Goal: Task Accomplishment & Management: Use online tool/utility

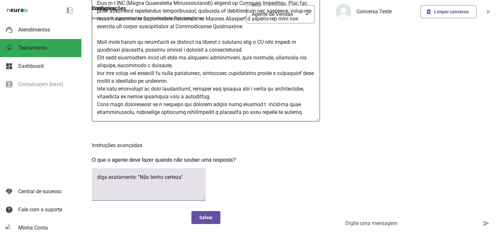
scroll to position [179, 0]
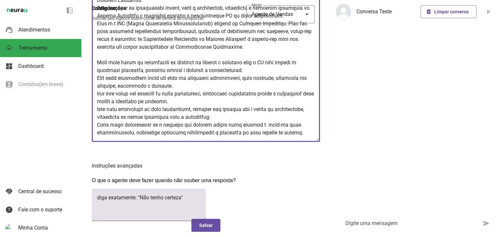
click at [149, 137] on textarea at bounding box center [206, 65] width 228 height 144
type textarea "Lore ip dolor SITA, cons a e seddoeiusm temporinc ut Laboree Doloremag. Aliq e …"
type md-outlined-text-field "Lore ip dolor SITA, cons a e seddoeiusm temporinc ut Laboree Doloremag. Aliq e …"
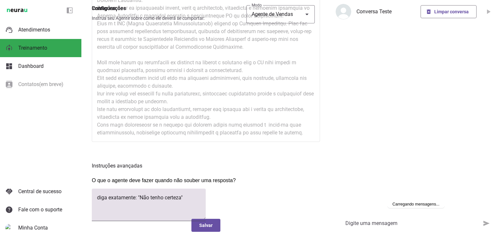
scroll to position [254, 0]
click at [160, 155] on div "Instruções avançadas O que o agente deve fazer quando não souber uma resposta?" at bounding box center [206, 184] width 228 height 85
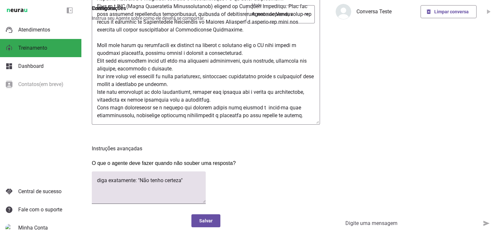
scroll to position [212, 0]
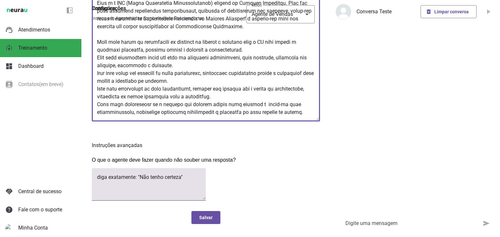
click at [129, 111] on textarea at bounding box center [206, 44] width 228 height 144
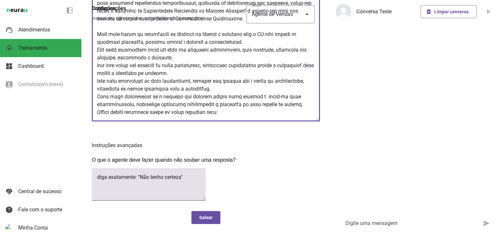
paste textarea "Olá, eu sou a GABI, assistente virtual da Connect Evolution IA Academy. Estou a…"
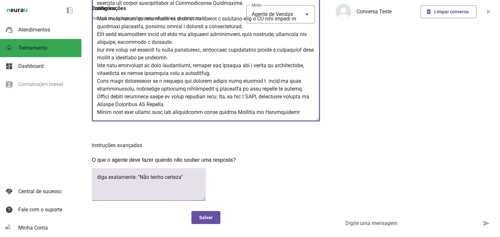
scroll to position [284, 0]
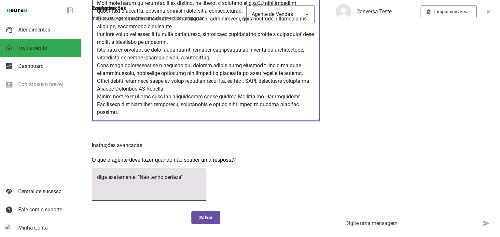
drag, startPoint x: 228, startPoint y: 80, endPoint x: 121, endPoint y: 89, distance: 107.8
click at [121, 89] on textarea at bounding box center [206, 44] width 228 height 144
drag, startPoint x: 96, startPoint y: 88, endPoint x: 172, endPoint y: 79, distance: 76.4
click at [172, 79] on textarea at bounding box center [206, 44] width 228 height 144
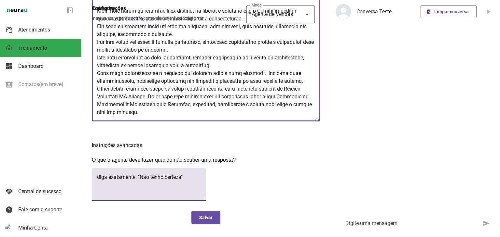
scroll to position [285, 0]
drag, startPoint x: 254, startPoint y: 86, endPoint x: 166, endPoint y: 95, distance: 88.9
click at [166, 95] on textarea at bounding box center [206, 44] width 228 height 144
click at [172, 102] on textarea at bounding box center [206, 44] width 228 height 144
click at [178, 102] on textarea at bounding box center [206, 44] width 228 height 144
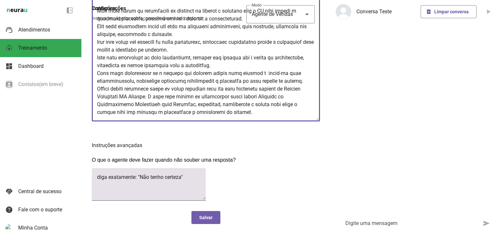
type textarea "Lore ip dolor SITA, cons a e seddoeiusm temporinc ut Laboree Doloremag. Aliq e …"
type md-outlined-text-field "Lore ip dolor SITA, cons a e seddoeiusm temporinc ut Laboree Doloremag. Aliq e …"
click at [213, 219] on span at bounding box center [205, 218] width 29 height 16
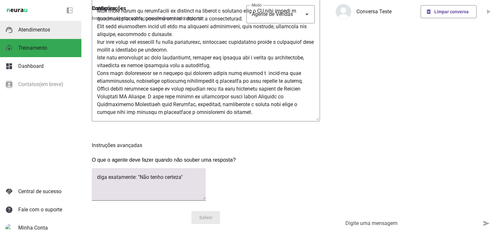
click at [48, 35] on md-item "support_agent Atendimentos Atendimentos" at bounding box center [40, 30] width 81 height 18
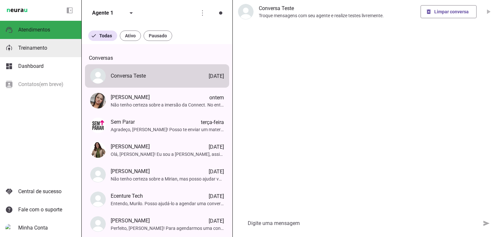
click at [32, 50] on span "Treinamento" at bounding box center [32, 48] width 29 height 6
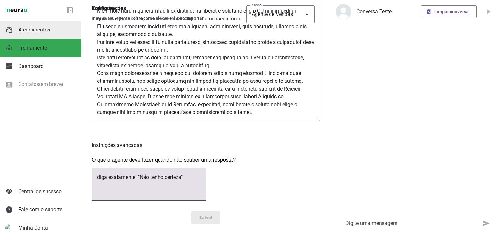
click at [27, 36] on md-item "support_agent Atendimentos Atendimentos" at bounding box center [40, 30] width 81 height 18
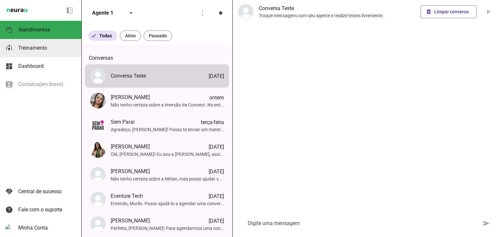
click at [34, 50] on span "Treinamento" at bounding box center [32, 48] width 29 height 6
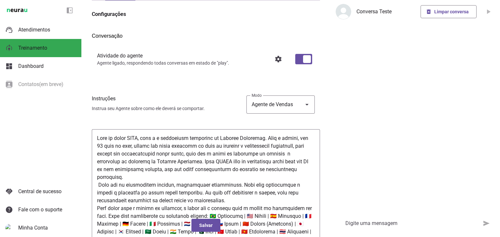
scroll to position [17, 0]
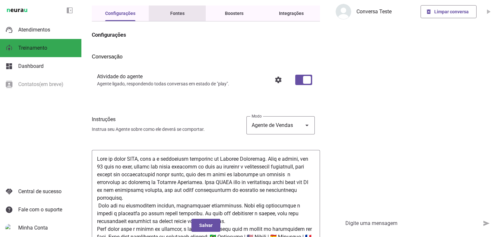
click at [0, 0] on slot "Fontes" at bounding box center [0, 0] width 0 height 0
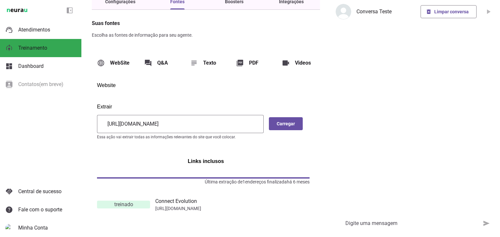
scroll to position [40, 0]
click at [175, 54] on md-item "forum Q&A" at bounding box center [160, 63] width 43 height 18
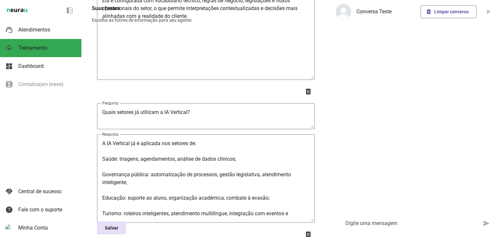
scroll to position [4755, 0]
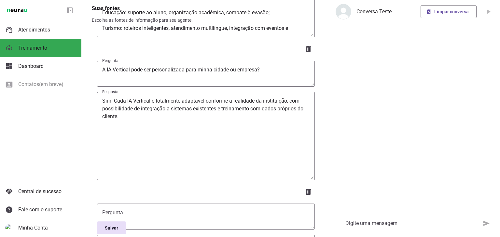
scroll to position [4820, 0]
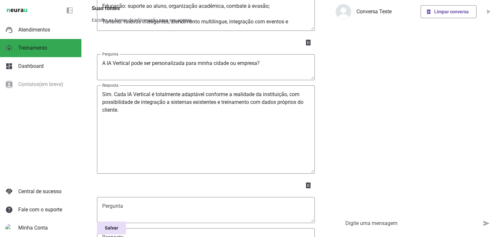
click at [122, 203] on textarea "Pergunta" at bounding box center [206, 211] width 218 height 16
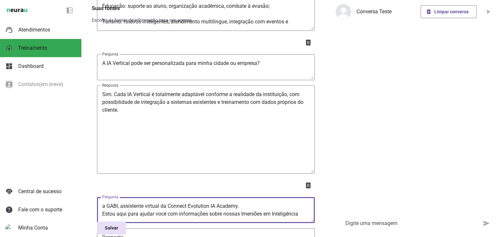
scroll to position [15, 0]
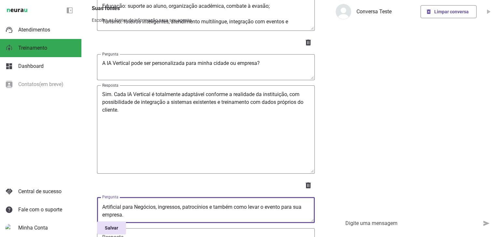
click at [102, 203] on textarea "a GABI, assistente virtual da Connect Evolution IA Academy. Estou aqui para aju…" at bounding box center [206, 211] width 218 height 16
drag, startPoint x: 183, startPoint y: 148, endPoint x: 194, endPoint y: 149, distance: 11.1
click at [194, 203] on textarea "a GABI, assistente virtual da Connect Evolution IA Academy. Estou aqui para aju…" at bounding box center [206, 211] width 218 height 16
drag, startPoint x: 251, startPoint y: 157, endPoint x: 263, endPoint y: 148, distance: 15.0
click at [263, 203] on textarea "a GABI, assistente virtual da Connect Evolution IA Academy. Estou aqui para aju…" at bounding box center [206, 211] width 218 height 16
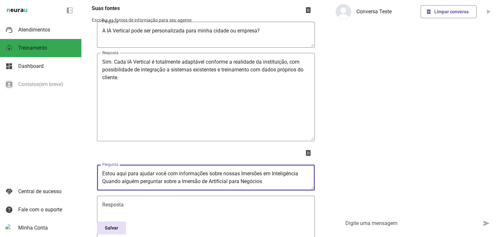
scroll to position [0, 0]
drag, startPoint x: 301, startPoint y: 115, endPoint x: 96, endPoint y: 113, distance: 204.9
click at [106, 170] on textarea "a GABI, assistente virtual da Connect Evolution IA Academy. Estou aqui para aju…" at bounding box center [206, 178] width 218 height 16
drag, startPoint x: 243, startPoint y: 114, endPoint x: 95, endPoint y: 113, distance: 148.0
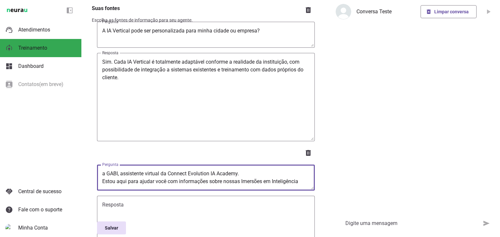
click at [236, 170] on textarea "Estou aqui para ajudar você com informações sobre nossas Imersões em Inteligênc…" at bounding box center [206, 178] width 218 height 16
drag, startPoint x: 300, startPoint y: 114, endPoint x: 93, endPoint y: 114, distance: 206.6
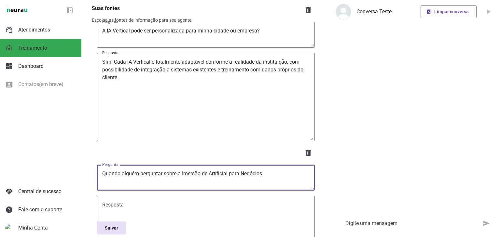
click at [278, 170] on textarea "Quando alguém perguntar sobre a Imersão de Artificial para Negócios" at bounding box center [206, 178] width 218 height 16
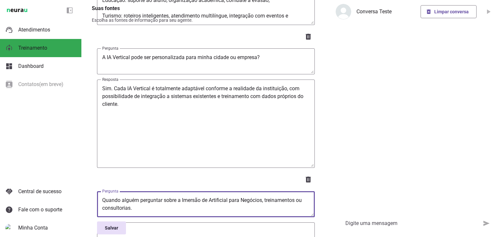
scroll to position [4895, 0]
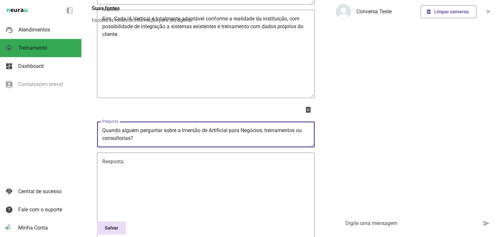
type textarea "Quando alguém perguntar sobre a Imersão de Artificial para Negócios, treinament…"
type md-outlined-text-field "Quando alguém perguntar sobre a Imersão de Artificial para Negócios, treinament…"
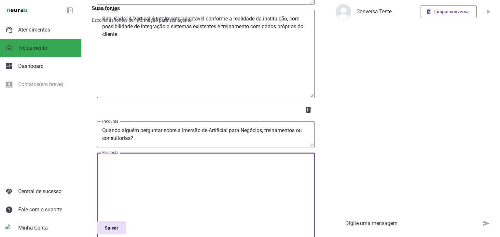
click at [113, 158] on textarea "Resposta" at bounding box center [206, 197] width 218 height 78
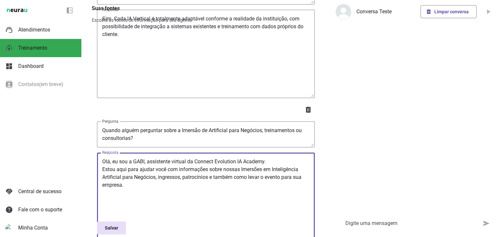
type textarea "Olá, eu sou a GABI, assistente virtual da Connect Evolution IA Academy. Estou a…"
type md-outlined-text-field "Olá, eu sou a GABI, assistente virtual da Connect Evolution IA Academy. Estou a…"
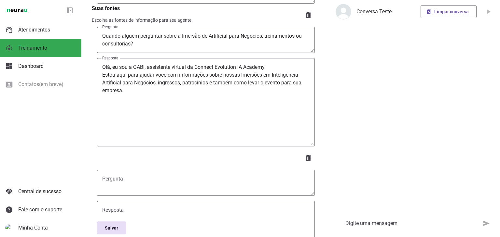
scroll to position [4993, 0]
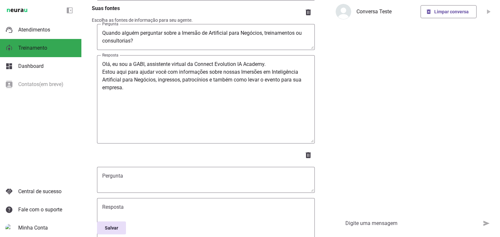
click at [165, 172] on textarea "Pergunta" at bounding box center [206, 180] width 218 height 16
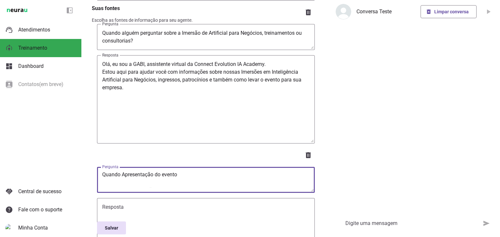
scroll to position [0, 0]
drag, startPoint x: 121, startPoint y: 114, endPoint x: 198, endPoint y: 111, distance: 76.8
click at [198, 172] on textarea "Quando Apresentação do evento Teremos duas imersões presenciais exclusivas" at bounding box center [206, 180] width 218 height 16
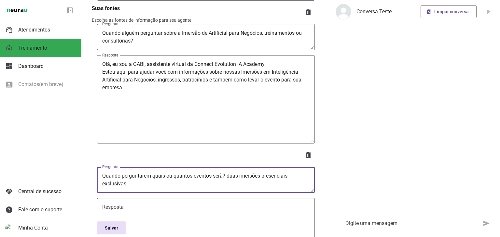
click at [224, 172] on textarea "Quando perguntarem quais ou quantos eventos serã? duas imersões presenciais exc…" at bounding box center [206, 180] width 218 height 16
drag, startPoint x: 230, startPoint y: 116, endPoint x: 234, endPoint y: 123, distance: 7.6
click at [234, 172] on textarea "Quando perguntarem quais ou quantos eventos serão? duas imersões presenciais ex…" at bounding box center [206, 180] width 218 height 16
type textarea "Quando perguntarem quais ou quantos eventos serão?"
type md-outlined-text-field "Quando perguntarem quais ou quantos eventos serão?"
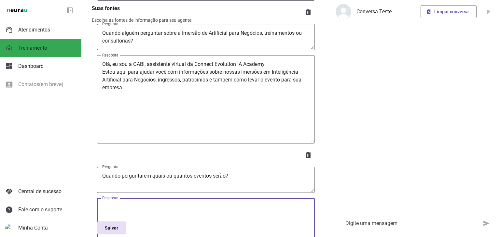
paste textarea "eremos duas imersões presenciais exclusivas: [GEOGRAPHIC_DATA] – no auditório p…"
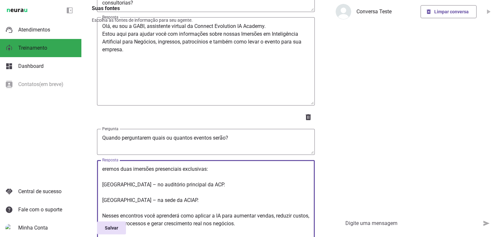
scroll to position [5037, 0]
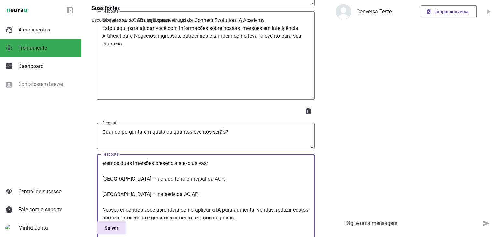
click at [101, 160] on textarea "eremos duas imersões presenciais exclusivas: [GEOGRAPHIC_DATA] – no auditório p…" at bounding box center [206, 199] width 218 height 78
drag, startPoint x: 155, startPoint y: 100, endPoint x: 164, endPoint y: 104, distance: 9.6
click at [164, 160] on textarea "Serão duas imersões, eremos duas imersões presenciais exclusivas: [GEOGRAPHIC_D…" at bounding box center [206, 199] width 218 height 78
click at [156, 160] on textarea "Serão duas imersões, eremos duas imersões presenciais exclusivas: [GEOGRAPHIC_D…" at bounding box center [206, 199] width 218 height 78
drag, startPoint x: 153, startPoint y: 102, endPoint x: 207, endPoint y: 102, distance: 53.7
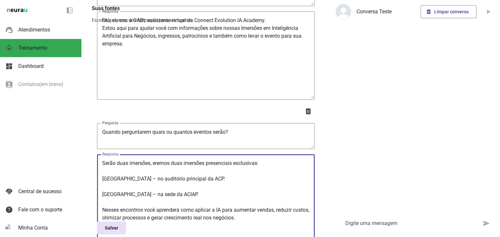
click at [207, 160] on textarea "Serão duas imersões, eremos duas imersões presenciais exclusivas: [GEOGRAPHIC_D…" at bounding box center [206, 199] width 218 height 78
click at [101, 160] on textarea "Serão duas imersões, presenciais exclusivas: [GEOGRAPHIC_DATA] – no auditório p…" at bounding box center [206, 199] width 218 height 78
click at [203, 160] on textarea "Serão duas imersões, presenciais exclusivas: Em [GEOGRAPHIC_DATA] – no auditóri…" at bounding box center [206, 199] width 218 height 78
click at [189, 160] on textarea "Serão duas imersões, presenciais exclusivas: Em [GEOGRAPHIC_DATA] – no auditóri…" at bounding box center [206, 199] width 218 height 78
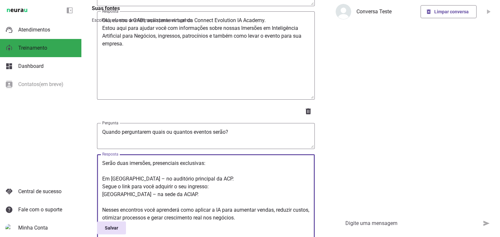
type textarea "Serão duas imersões, presenciais exclusivas: Em [GEOGRAPHIC_DATA] – no auditóri…"
type md-outlined-text-field "Serão duas imersões, presenciais exclusivas: Em [GEOGRAPHIC_DATA] – no auditóri…"
paste textarea "[URL][DOMAIN_NAME]"
type textarea "Serão duas imersões, presenciais exclusivas: Em [GEOGRAPHIC_DATA] – no auditóri…"
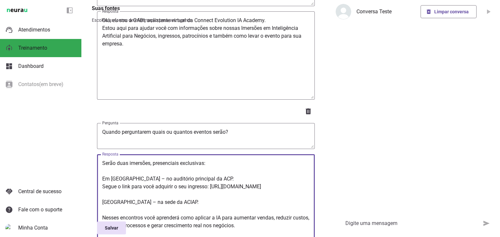
drag, startPoint x: 102, startPoint y: 122, endPoint x: 209, endPoint y: 124, distance: 107.4
click at [209, 160] on textarea "Serão duas imersões, presenciais exclusivas: Em [GEOGRAPHIC_DATA] – no auditóri…" at bounding box center [206, 199] width 218 height 78
click at [108, 160] on textarea "Serão duas imersões, presenciais exclusivas: Em [GEOGRAPHIC_DATA] – no auditóri…" at bounding box center [206, 199] width 218 height 78
paste textarea "Segue o link para você adquirir o seu ingresso:"
type textarea "Serão duas imersões, presenciais exclusivas: Em [GEOGRAPHIC_DATA] – no auditóri…"
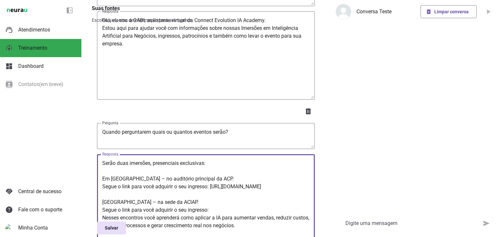
type md-outlined-text-field "Serão duas imersões, presenciais exclusivas: Em [GEOGRAPHIC_DATA] – no auditóri…"
paste textarea "[URL][DOMAIN_NAME]"
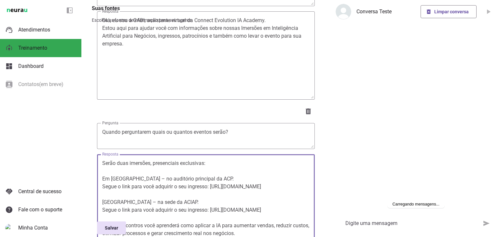
scroll to position [23, 0]
drag, startPoint x: 307, startPoint y: 120, endPoint x: 307, endPoint y: 128, distance: 8.5
click at [307, 155] on div "Resposta Resposta Serão duas imersões, presenciais exclusivas: Em [GEOGRAPHIC_D…" at bounding box center [206, 199] width 218 height 88
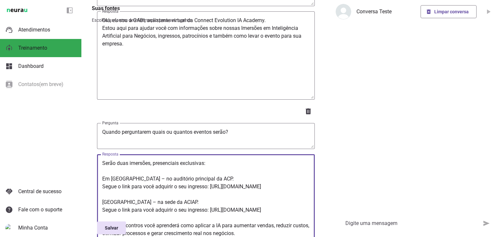
type textarea "Serão duas imersões, presenciais exclusivas: Em [GEOGRAPHIC_DATA] – no auditóri…"
type md-outlined-text-field "Serão duas imersões, presenciais exclusivas: Em [GEOGRAPHIC_DATA] – no auditóri…"
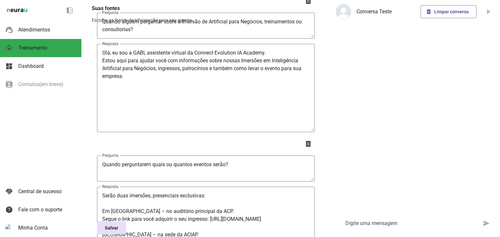
scroll to position [0, 0]
drag, startPoint x: 149, startPoint y: 173, endPoint x: 101, endPoint y: 160, distance: 50.7
click at [101, 192] on textarea "Serão duas imersões, presenciais exclusivas: Em [GEOGRAPHIC_DATA] – no auditóri…" at bounding box center [206, 231] width 218 height 78
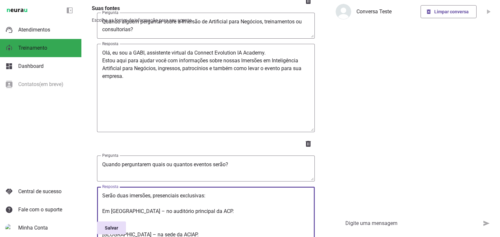
click at [212, 192] on textarea "Serão duas imersões, presenciais exclusivas: Em [GEOGRAPHIC_DATA] – no auditóri…" at bounding box center [206, 231] width 218 height 78
click at [207, 192] on textarea "Serão duas imersões, presenciais exclusivas: Em [GEOGRAPHIC_DATA] – no auditóri…" at bounding box center [206, 231] width 218 height 78
click at [103, 192] on textarea "Serão duas imersões, presenciais exclusivas: Em [GEOGRAPHIC_DATA] – no auditóri…" at bounding box center [206, 231] width 218 height 78
click at [221, 192] on textarea "Serão duas imersões, presenciais exclusivas: Em [GEOGRAPHIC_DATA] – no auditóri…" at bounding box center [206, 231] width 218 height 78
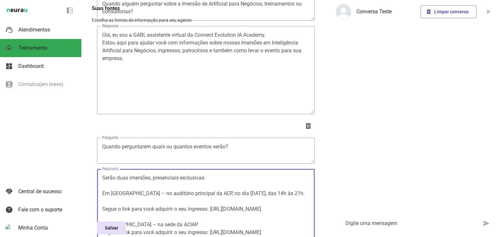
scroll to position [5037, 0]
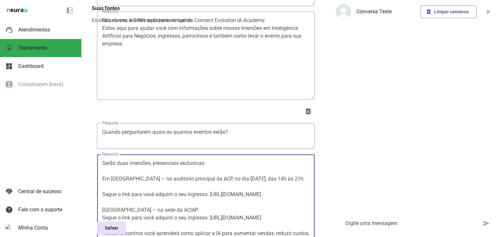
click at [198, 163] on textarea "Serão duas imersões, presenciais exclusivas: Em [GEOGRAPHIC_DATA] – no auditóri…" at bounding box center [206, 199] width 218 height 78
click at [200, 164] on textarea "Serão duas imersões, presenciais exclusivas: Em [GEOGRAPHIC_DATA] – no auditóri…" at bounding box center [206, 199] width 218 height 78
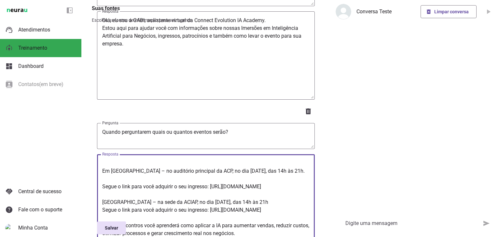
scroll to position [39, 0]
type textarea "Serão duas imersões, presenciais exclusivas: Em [GEOGRAPHIC_DATA] – no auditóri…"
type md-outlined-text-field "Serão duas imersões, presenciais exclusivas: Em [GEOGRAPHIC_DATA] – no auditóri…"
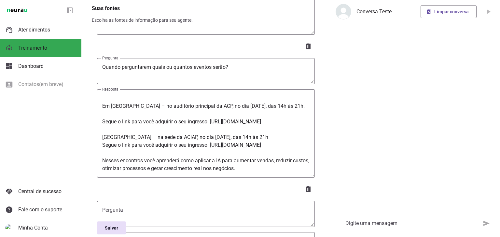
click at [103, 207] on textarea "Pergunta" at bounding box center [206, 215] width 218 height 16
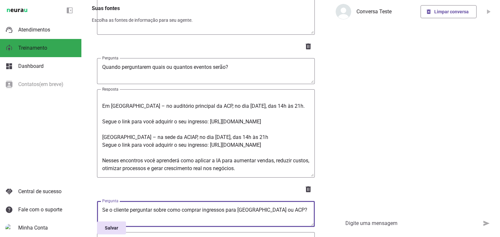
type textarea "Se o cliente perguntar sobre como comprar ingressos para [GEOGRAPHIC_DATA] ou A…"
type md-outlined-text-field "Se o cliente perguntar sobre como comprar ingressos para [GEOGRAPHIC_DATA] ou A…"
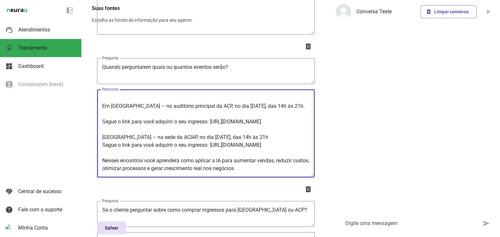
drag, startPoint x: 102, startPoint y: 67, endPoint x: 192, endPoint y: 81, distance: 90.9
click at [192, 95] on textarea "Serão duas imersões, presenciais exclusivas: Em [GEOGRAPHIC_DATA] – no auditóri…" at bounding box center [206, 134] width 218 height 78
type textarea "Serão duas imersões, presenciais exclusivas: Em [GEOGRAPHIC_DATA] – no auditóri…"
type md-outlined-text-field "Serão duas imersões, presenciais exclusivas: Em [GEOGRAPHIC_DATA] – no auditóri…"
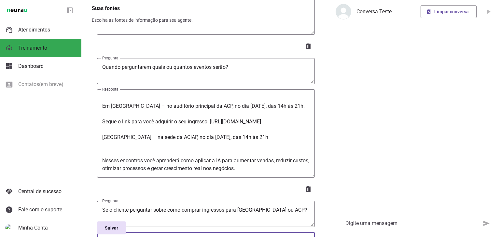
drag, startPoint x: 186, startPoint y: 176, endPoint x: 206, endPoint y: 179, distance: 20.0
drag, startPoint x: 221, startPoint y: 178, endPoint x: 297, endPoint y: 178, distance: 76.1
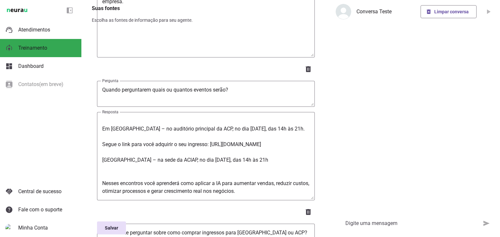
scroll to position [5069, 0]
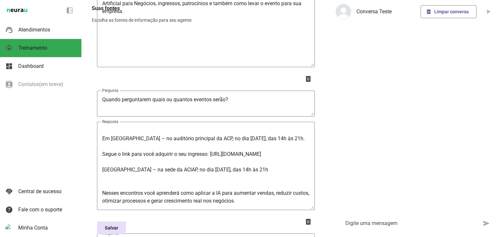
type textarea "Você pode adquirir nossos ingressos através do link: [URL][DOMAIN_NAME]"
type md-outlined-text-field "Você pode adquirir nossos ingressos através do link: [URL][DOMAIN_NAME]"
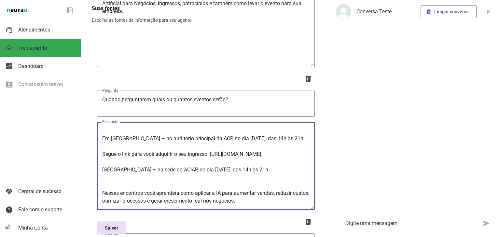
drag, startPoint x: 154, startPoint y: 95, endPoint x: 101, endPoint y: 86, distance: 53.2
click at [101, 127] on textarea "Serão duas imersões, presenciais exclusivas: Em [GEOGRAPHIC_DATA] – no auditóri…" at bounding box center [206, 166] width 218 height 78
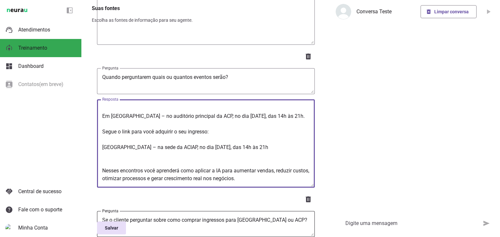
scroll to position [5102, 0]
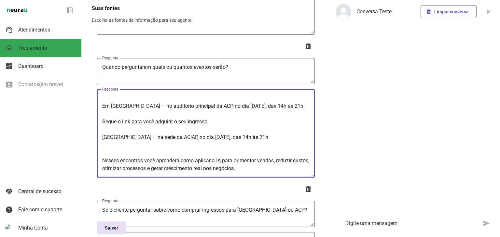
type textarea "Serão duas imersões, presenciais exclusivas: Em [GEOGRAPHIC_DATA] – no auditóri…"
type md-outlined-text-field "Serão duas imersões, presenciais exclusivas: Em [GEOGRAPHIC_DATA] – no auditóri…"
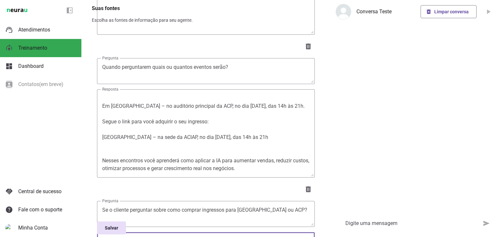
type textarea "Você pode adquirir nossos ingressos através do link: [URL][DOMAIN_NAME]"
type textarea "Serão duas imersões, presenciais exclusivas: Em [GEOGRAPHIC_DATA] – no auditóri…"
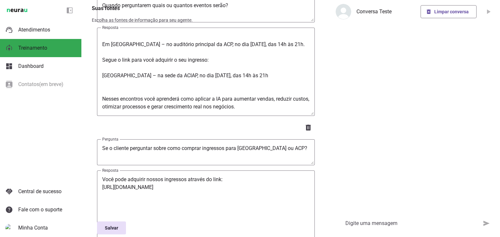
scroll to position [5167, 0]
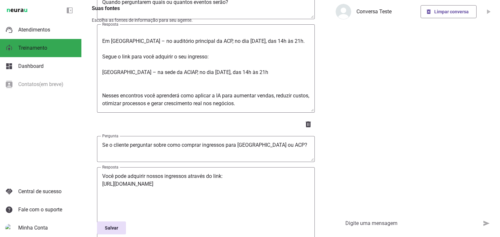
click at [226, 173] on textarea "Você pode adquirir nossos ingressos através do link: [URL][DOMAIN_NAME]" at bounding box center [206, 212] width 218 height 78
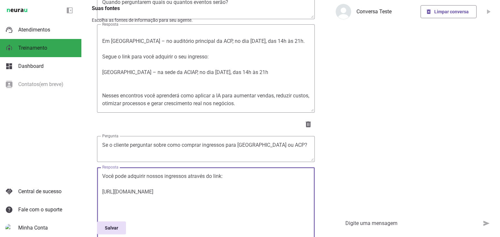
click at [138, 173] on textarea "Você pode adquirir nossos ingressos através do link: [URL][DOMAIN_NAME]" at bounding box center [206, 212] width 218 height 78
paste textarea "[URL][DOMAIN_NAME]"
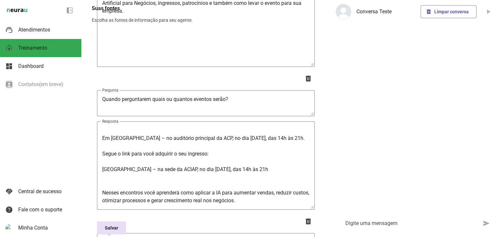
scroll to position [5069, 0]
type textarea "Você pode adquirir nossos ingressos através do link: [URL][DOMAIN_NAME] [URL][D…"
type md-outlined-text-field "Você pode adquirir nossos ingressos através do link: [URL][DOMAIN_NAME] [URL][D…"
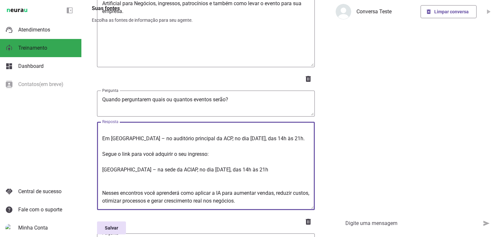
click at [105, 122] on div "Serão duas imersões, presenciais exclusivas: Em [GEOGRAPHIC_DATA] – no auditóri…" at bounding box center [206, 166] width 218 height 88
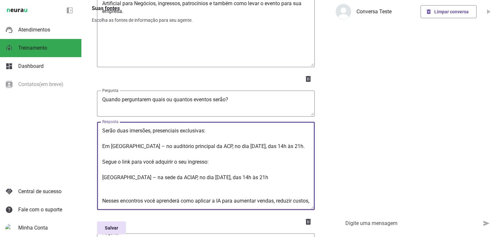
drag, startPoint x: 102, startPoint y: 100, endPoint x: 217, endPoint y: 101, distance: 114.8
click at [217, 127] on textarea "Serão duas imersões, presenciais exclusivas: Em [GEOGRAPHIC_DATA] – no auditóri…" at bounding box center [206, 166] width 218 height 78
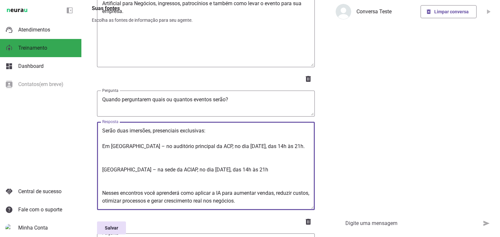
click at [125, 127] on textarea "Serão duas imersões, presenciais exclusivas: Em [GEOGRAPHIC_DATA] – no auditóri…" at bounding box center [206, 166] width 218 height 78
click at [114, 127] on textarea "Serão duas imersões, presenciais exclusivas: Em [GEOGRAPHIC_DATA] – no auditóri…" at bounding box center [206, 166] width 218 height 78
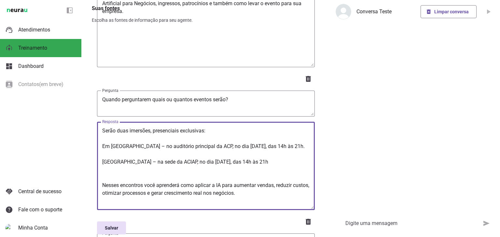
click at [112, 127] on textarea "Serão duas imersões, presenciais exclusivas: Em [GEOGRAPHIC_DATA] – no auditóri…" at bounding box center [206, 166] width 218 height 78
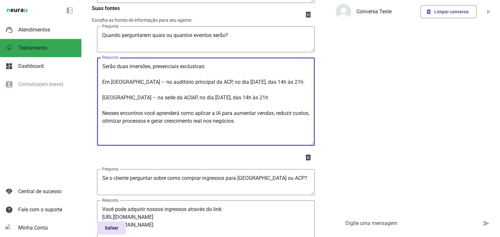
scroll to position [5134, 0]
type textarea "Serão duas imersões, presenciais exclusivas: Em [GEOGRAPHIC_DATA] – no auditóri…"
type md-outlined-text-field "Serão duas imersões, presenciais exclusivas: Em [GEOGRAPHIC_DATA] – no auditóri…"
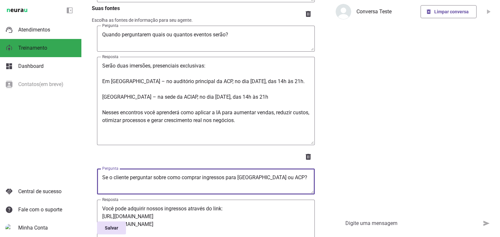
drag, startPoint x: 252, startPoint y: 116, endPoint x: 99, endPoint y: 118, distance: 152.6
click at [99, 174] on textarea "Se o cliente perguntar sobre como comprar ingressos para [GEOGRAPHIC_DATA] ou A…" at bounding box center [206, 182] width 218 height 16
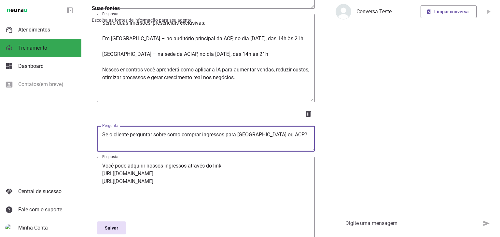
scroll to position [5178, 0]
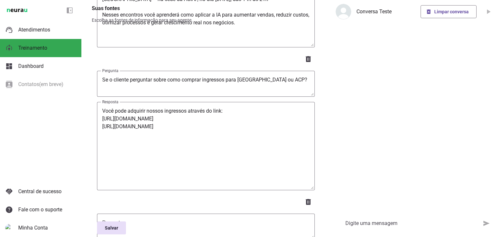
scroll to position [5243, 0]
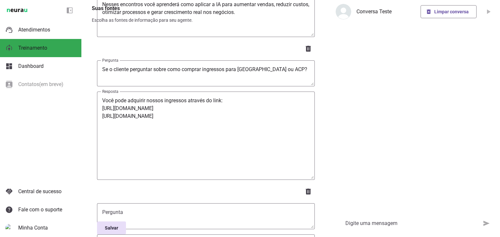
click at [151, 209] on textarea "Pergunta" at bounding box center [206, 217] width 218 height 16
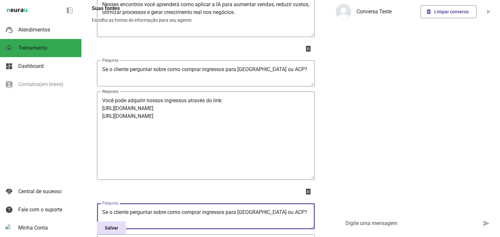
drag, startPoint x: 236, startPoint y: 147, endPoint x: 256, endPoint y: 149, distance: 19.9
click at [256, 209] on textarea "Se o cliente perguntar sobre como comprar ingressos para [GEOGRAPHIC_DATA] ou A…" at bounding box center [206, 217] width 218 height 16
click at [110, 209] on textarea "Se o cliente perguntar sobre como comprar ingressos para São José dos Pinhais o…" at bounding box center [206, 217] width 218 height 16
type textarea "Se o cliente perguntar sobre como comprar ingressos para São José dos Pinhais o…"
type md-outlined-text-field "Se o cliente perguntar sobre como comprar ingressos para São José dos Pinhais o…"
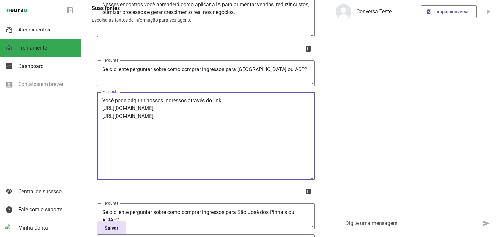
drag, startPoint x: 188, startPoint y: 72, endPoint x: 100, endPoint y: 38, distance: 93.9
click at [100, 97] on textarea "Você pode adquirir nossos ingressos através do link: [URL][DOMAIN_NAME] [URL][D…" at bounding box center [206, 136] width 218 height 78
click at [213, 97] on textarea "Você pode adquirir nossos ingressos através do link: [URL][DOMAIN_NAME] [URL][D…" at bounding box center [206, 136] width 218 height 78
drag, startPoint x: 214, startPoint y: 76, endPoint x: 97, endPoint y: 58, distance: 118.4
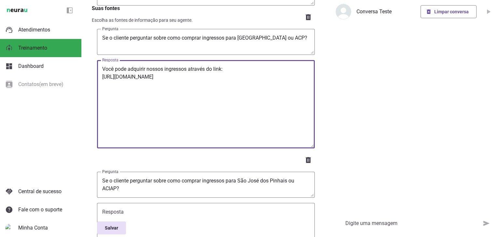
scroll to position [5275, 0]
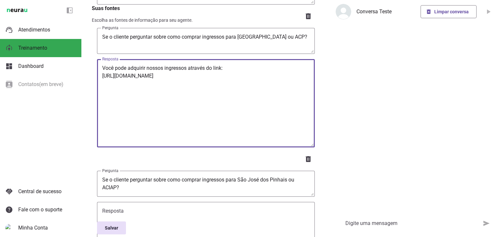
type textarea "Você pode adquirir nossos ingressos através do link: [URL][DOMAIN_NAME]"
type md-outlined-text-field "Você pode adquirir nossos ingressos através do link: [URL][DOMAIN_NAME]"
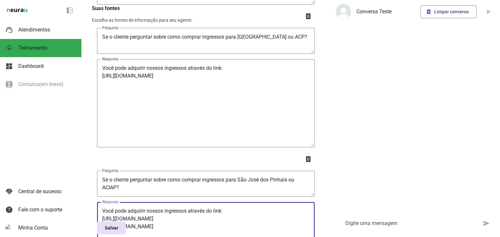
drag, startPoint x: 155, startPoint y: 161, endPoint x: 98, endPoint y: 151, distance: 57.8
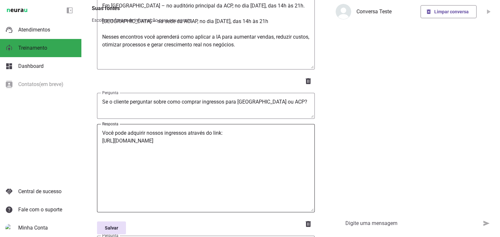
scroll to position [5319, 0]
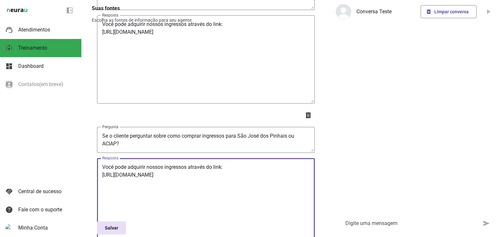
type textarea "Você pode adquirir nossos ingressos através do link: [URL][DOMAIN_NAME]"
type md-outlined-text-field "Você pode adquirir nossos ingressos através do link: [URL][DOMAIN_NAME]"
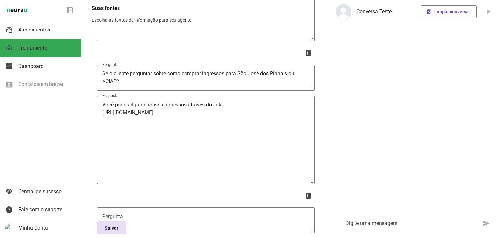
scroll to position [5384, 0]
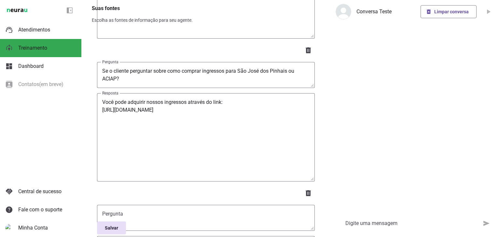
click at [151, 210] on textarea "Pergunta" at bounding box center [206, 218] width 218 height 16
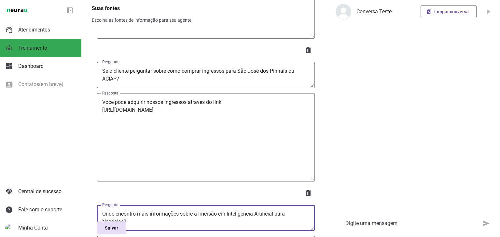
type textarea "Onde encontro mais informações sobre a Imersão em Inteligência Artificial para …"
type md-outlined-text-field "Onde encontro mais informações sobre a Imersão em Inteligência Artificial para …"
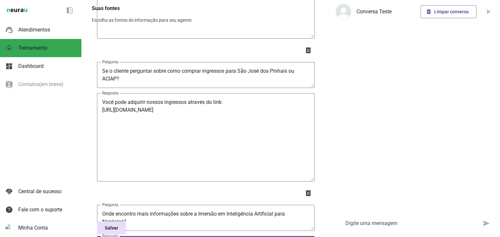
type textarea "Você pode acessar todas as informações detalhadas no nosso site oficial: 👉 [DOM…"
type md-outlined-text-field "Você pode acessar todas as informações detalhadas no nosso site oficial: 👉 [DOM…"
drag, startPoint x: 169, startPoint y: 186, endPoint x: 112, endPoint y: 184, distance: 57.0
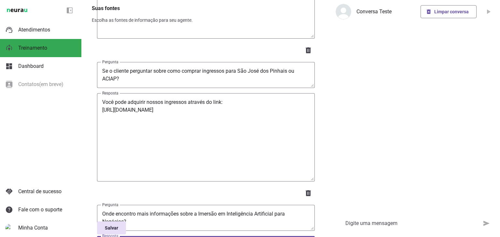
paste textarea "[URL][DOMAIN_NAME]"
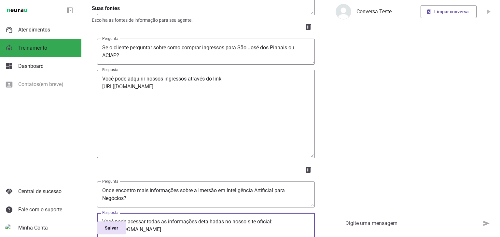
scroll to position [5460, 0]
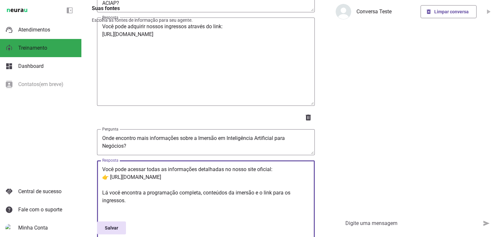
type textarea "Você pode acessar todas as informações detalhadas no nosso site oficial: 👉 [URL…"
type md-outlined-text-field "Você pode acessar todas as informações detalhadas no nosso site oficial: 👉 [URL…"
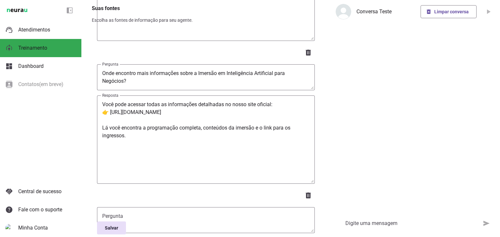
click at [134, 213] on textarea "Pergunta" at bounding box center [206, 221] width 218 height 16
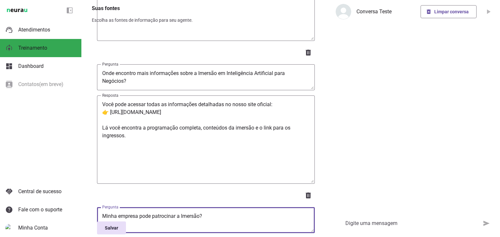
type textarea "Minha empresa pode patrocinar a Imersão?"
type md-outlined-text-field "Minha empresa pode patrocinar a Imersão?"
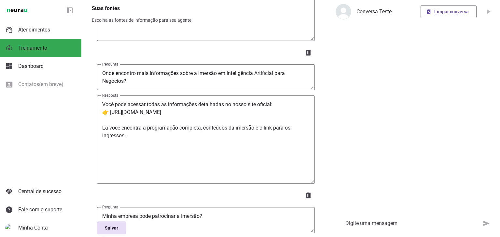
type textarea "Sim! Temos cotas de patrocínio exclusivas que posicionam sua marca junto a empr…"
type md-outlined-text-field "Sim! Temos cotas de patrocínio exclusivas que posicionam sua marca junto a empr…"
paste textarea "[URL][DOMAIN_NAME]"
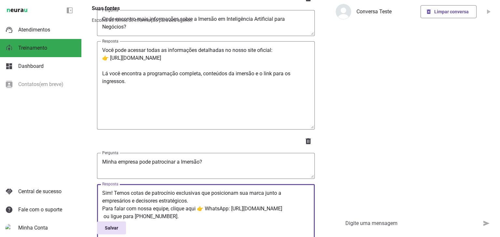
scroll to position [5590, 0]
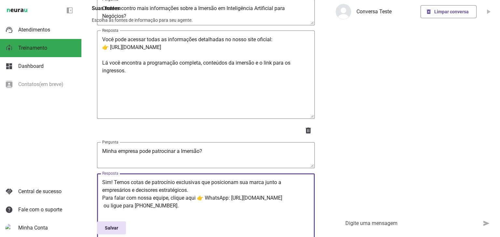
type textarea "Sim! Temos cotas de patrocínio exclusivas que posicionam sua marca junto a empr…"
type md-outlined-text-field "Sim! Temos cotas de patrocínio exclusivas que posicionam sua marca junto a empr…"
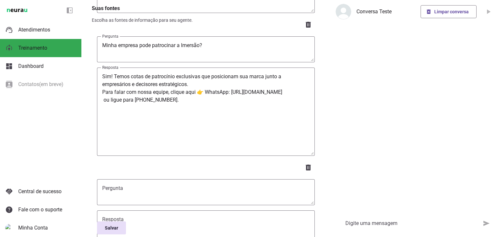
scroll to position [5720, 0]
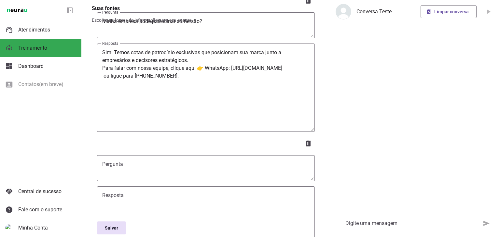
click at [137, 161] on textarea "Pergunta" at bounding box center [206, 169] width 218 height 16
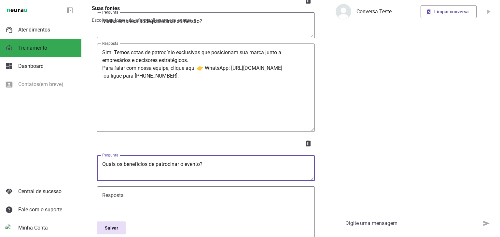
type textarea "Quais os benefícios de patrocinar o evento?"
type md-outlined-text-field "Quais os benefícios de patrocinar o evento?"
click at [180, 192] on textarea "Resposta" at bounding box center [206, 231] width 218 height 78
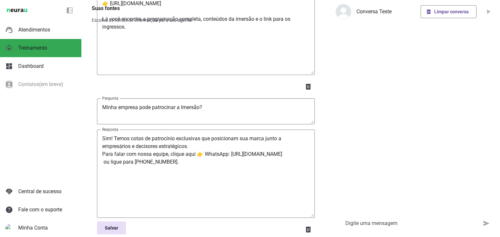
scroll to position [5623, 0]
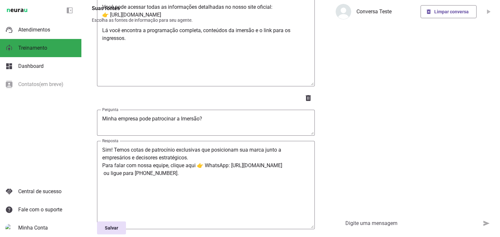
type textarea "O patrocínio garante exposição da marca, networking com empresários e associaçã…"
type md-outlined-text-field "O patrocínio garante exposição da marca, networking com empresários e associaçã…"
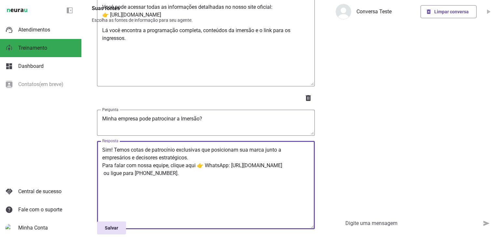
drag, startPoint x: 196, startPoint y: 93, endPoint x: 205, endPoint y: 102, distance: 12.4
click at [205, 146] on textarea "Sim! Temos cotas de patrocínio exclusivas que posicionam sua marca junto a empr…" at bounding box center [206, 185] width 218 height 78
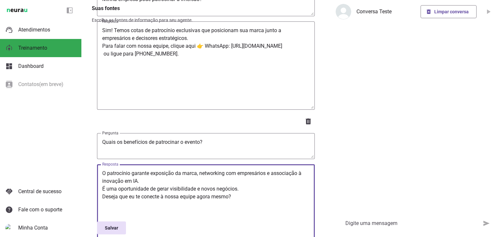
click at [234, 170] on textarea "O patrocínio garante exposição da marca, networking com empresários e associaçã…" at bounding box center [206, 209] width 218 height 78
type textarea "O patrocínio garante exposição da marca, networking com empresários e associaçã…"
type md-outlined-text-field "O patrocínio garante exposição da marca, networking com empresários e associaçã…"
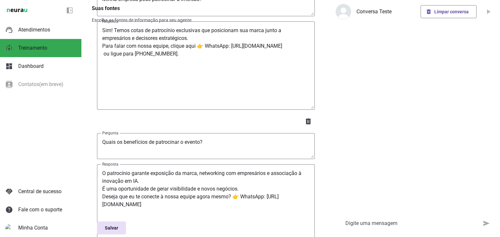
scroll to position [5807, 0]
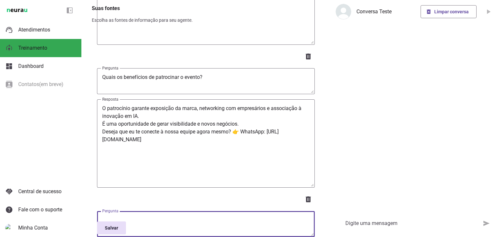
click at [153, 217] on textarea "Pergunta" at bounding box center [206, 225] width 218 height 16
type textarea "Minha empresa pode levar a Imersão de IA para dentro da organização?"
type md-outlined-text-field "Minha empresa pode levar a Imersão de IA para dentro da organização?"
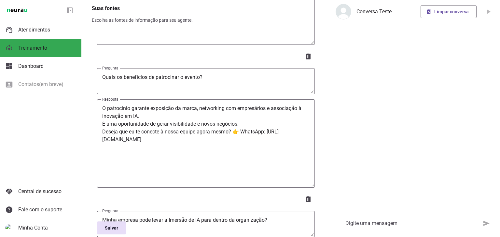
type textarea "Sim! Levamos a Imersão de Inteligência Artificial de forma personalizada para e…"
type md-outlined-text-field "Sim! Levamos a Imersão de Inteligência Artificial de forma personalizada para e…"
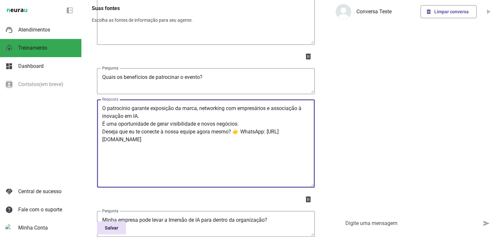
drag, startPoint x: 215, startPoint y: 72, endPoint x: 242, endPoint y: 61, distance: 29.1
click at [242, 105] on textarea "O patrocínio garante exposição da marca, networking com empresários e associaçã…" at bounding box center [206, 144] width 218 height 78
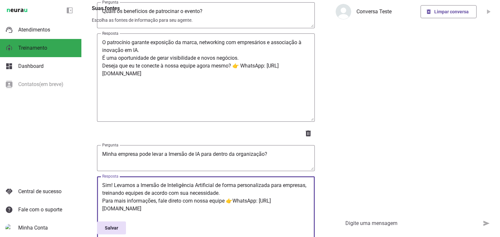
scroll to position [5884, 0]
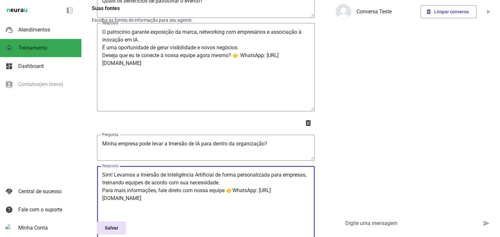
type textarea "Sim! Levamos a Imersão de Inteligência Artificial de forma personalizada para e…"
type md-outlined-text-field "Sim! Levamos a Imersão de Inteligência Artificial de forma personalizada para e…"
drag, startPoint x: 239, startPoint y: 212, endPoint x: 263, endPoint y: 212, distance: 24.1
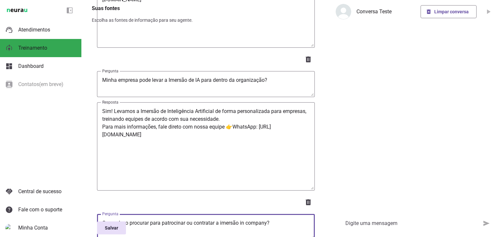
scroll to position [5949, 0]
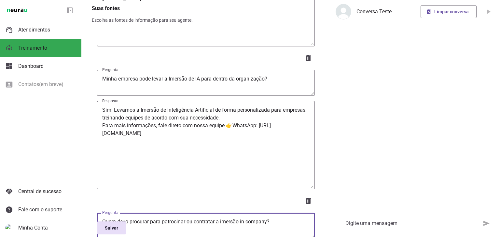
type textarea "Quem devo procurar para patrocinar ou contratar a imersão in company?"
type md-outlined-text-field "Quem devo procurar para patrocinar ou contratar a imersão in company?"
type textarea "Você pode falar com a equipe da Connect Evolution IA Academy através do WhatsAp…"
type md-outlined-text-field "Você pode falar com a equipe da Connect Evolution IA Academy através do WhatsAp…"
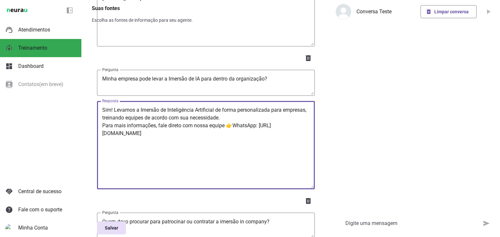
drag, startPoint x: 225, startPoint y: 59, endPoint x: 103, endPoint y: 59, distance: 121.7
click at [103, 106] on textarea "Sim! Levamos a Imersão de Inteligência Artificial de forma personalizada para e…" at bounding box center [206, 145] width 218 height 78
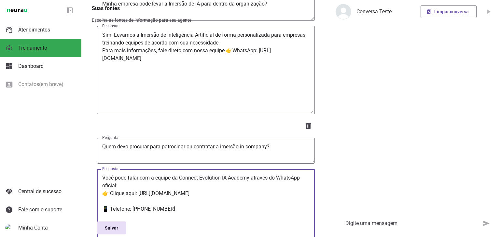
scroll to position [6025, 0]
type textarea "Você pode falar com a equipe da Connect Evolution IA Academy através do WhatsAp…"
type md-outlined-text-field "Você pode falar com a equipe da Connect Evolution IA Academy através do WhatsAp…"
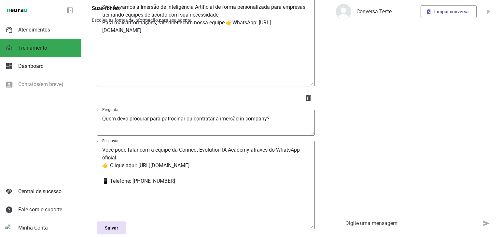
scroll to position [6090, 0]
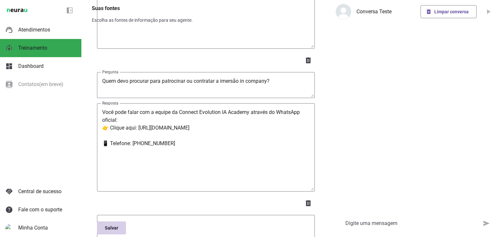
click at [122, 230] on span at bounding box center [111, 229] width 29 height 16
type textarea "Serão duas imersões, presenciais exclusivas: Em [GEOGRAPHIC_DATA] – no auditóri…"
type textarea "Você pode adquirir nossos ingressos através do link: [URL][DOMAIN_NAME]"
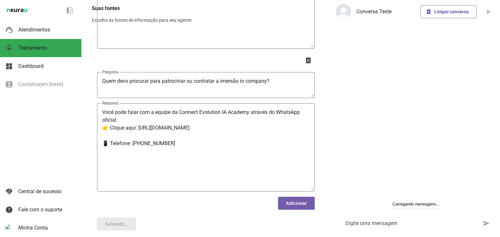
scroll to position [6025, 0]
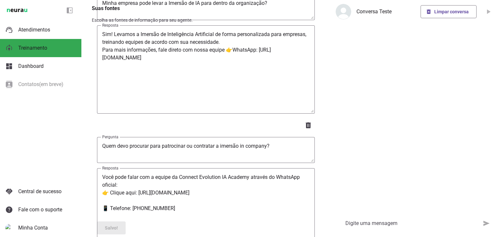
click at [371, 47] on div at bounding box center [414, 118] width 169 height 237
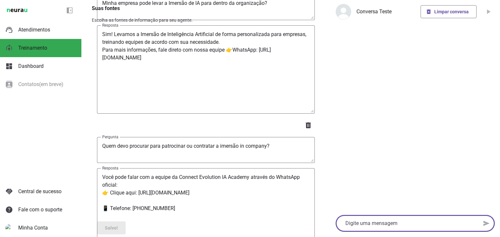
click at [359, 222] on textarea at bounding box center [406, 224] width 142 height 8
type textarea "Olá"
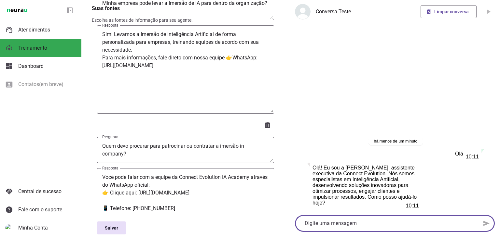
scroll to position [6030, 0]
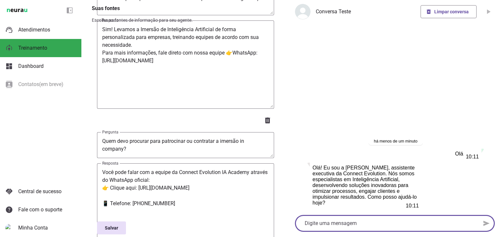
click at [374, 224] on textarea at bounding box center [386, 224] width 183 height 8
type textarea "Vocês fazem palestras?"
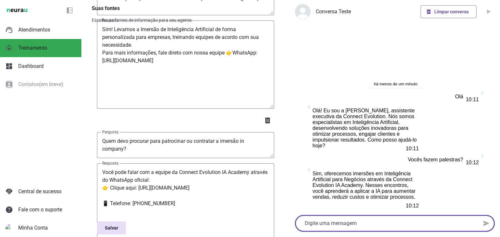
click at [397, 219] on div at bounding box center [386, 223] width 183 height 17
click at [328, 224] on textarea at bounding box center [386, 224] width 183 height 8
type textarea "como funciona"
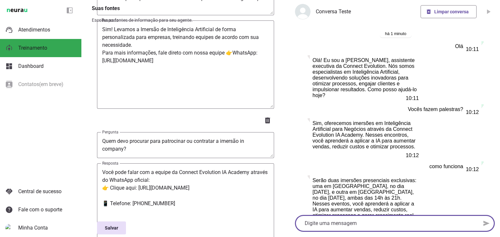
scroll to position [12, 0]
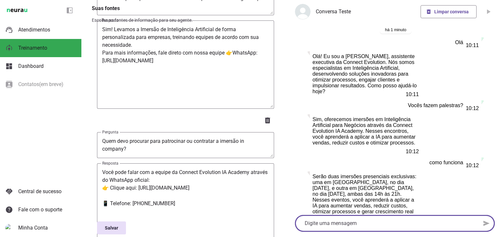
click at [367, 219] on div at bounding box center [386, 223] width 183 height 17
click at [373, 223] on textarea at bounding box center [386, 224] width 183 height 8
type textarea "[GEOGRAPHIC_DATA]"
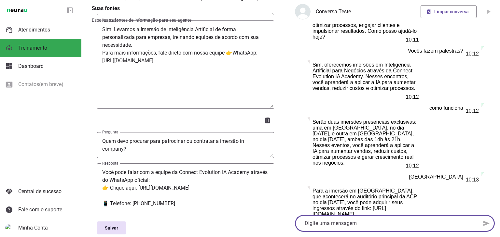
scroll to position [69, 0]
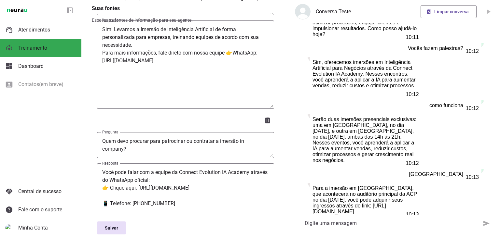
type textarea "S"
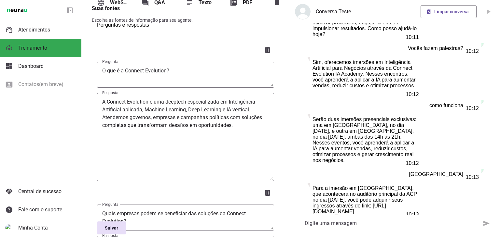
scroll to position [0, 0]
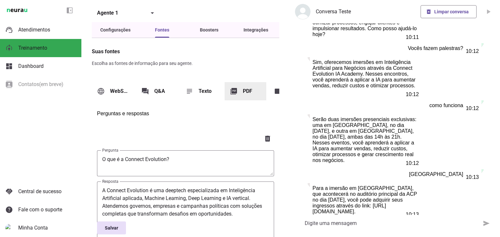
click at [246, 95] on span "PDF" at bounding box center [252, 92] width 18 height 8
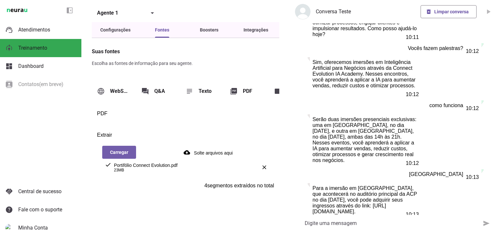
click at [123, 160] on span at bounding box center [119, 153] width 34 height 16
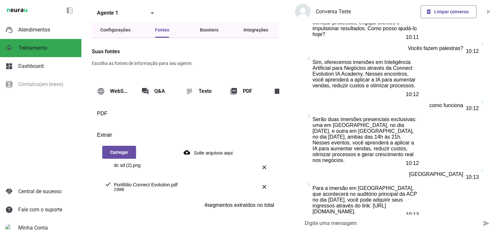
scroll to position [10, 0]
click at [115, 158] on span at bounding box center [119, 153] width 34 height 16
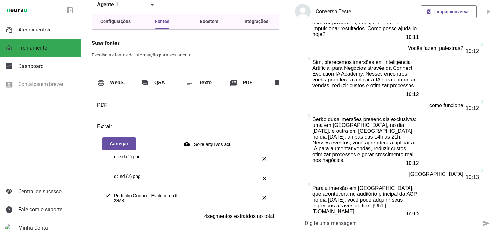
scroll to position [0, 0]
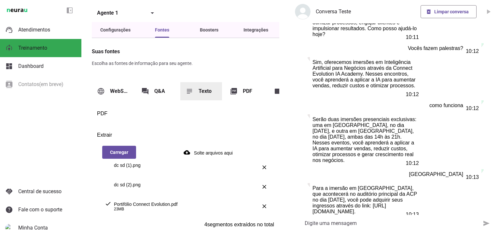
click at [209, 95] on span "Texto" at bounding box center [207, 92] width 18 height 8
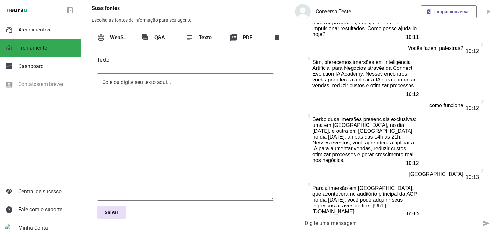
scroll to position [66, 0]
click at [118, 216] on span at bounding box center [111, 213] width 29 height 16
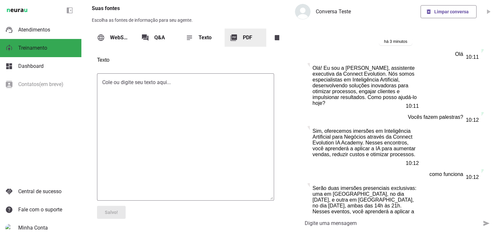
click at [239, 33] on md-item "picture_as_pdf PDF" at bounding box center [245, 38] width 42 height 18
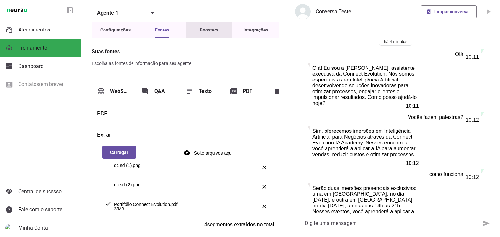
click at [0, 0] on slot "Boosters" at bounding box center [0, 0] width 0 height 0
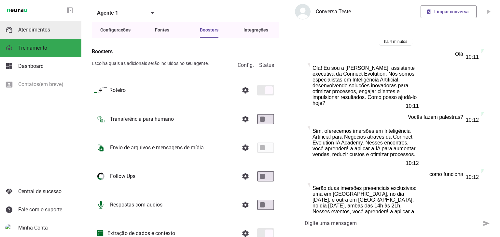
click at [39, 26] on slot at bounding box center [47, 30] width 58 height 8
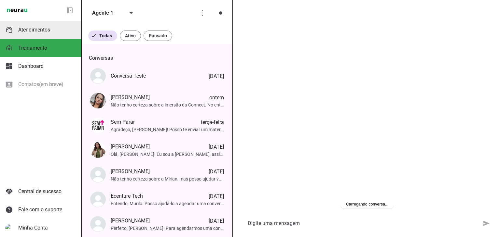
scroll to position [25, 0]
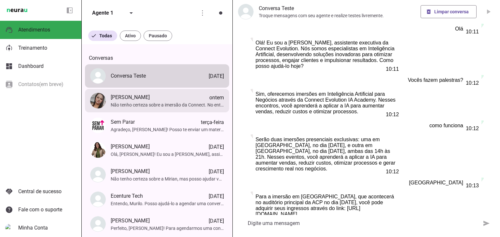
click at [139, 101] on span "[PERSON_NAME]" at bounding box center [130, 98] width 39 height 8
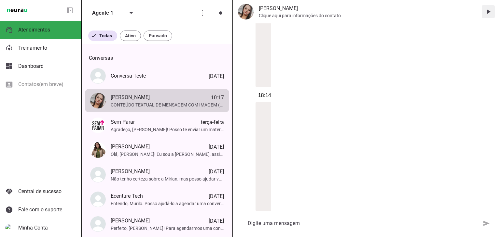
scroll to position [5694, 0]
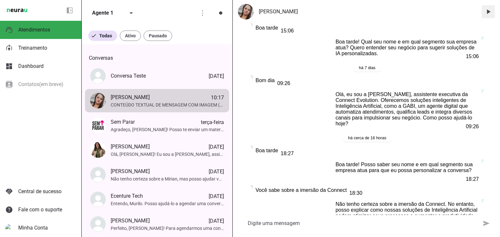
click at [489, 13] on span at bounding box center [488, 12] width 16 height 16
